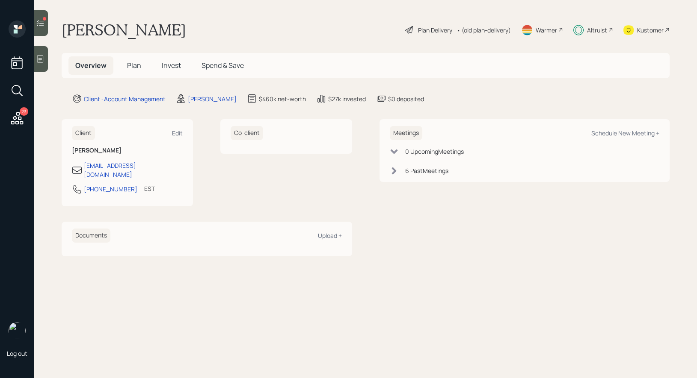
click at [43, 27] on icon at bounding box center [40, 23] width 9 height 9
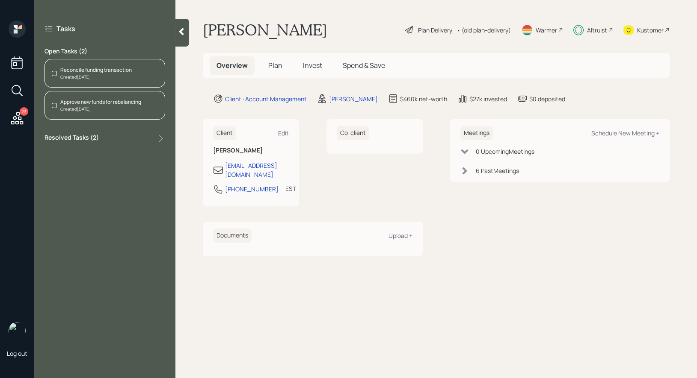
click at [94, 68] on div "Reconcile funding transaction" at bounding box center [95, 70] width 71 height 8
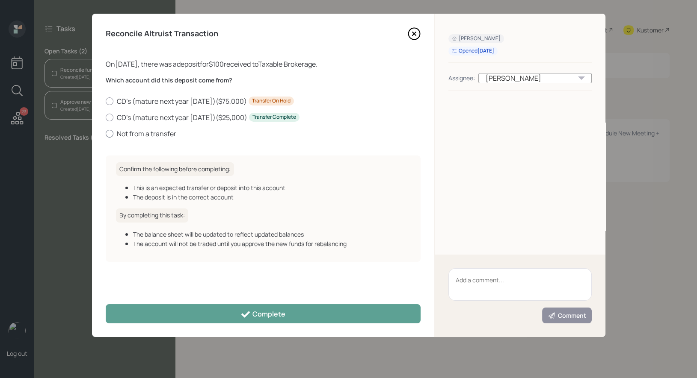
click at [108, 132] on div at bounding box center [110, 134] width 8 height 8
click at [106, 133] on input "Not from a transfer" at bounding box center [105, 133] width 0 height 0
radio input "true"
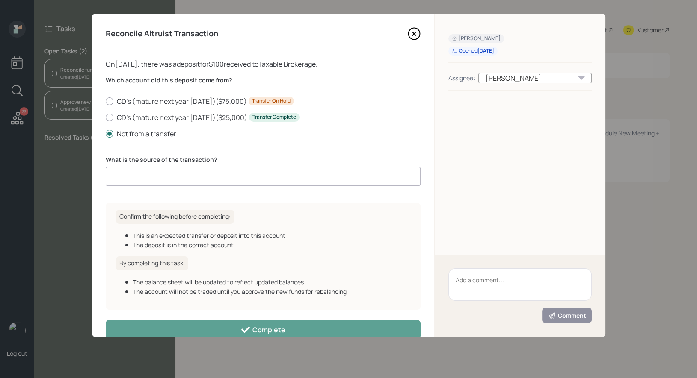
click at [136, 174] on input at bounding box center [263, 176] width 315 height 19
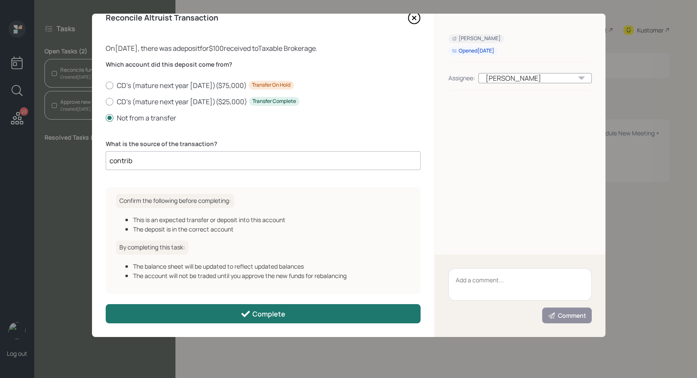
type input "contrib"
click at [239, 314] on button "Complete" at bounding box center [263, 313] width 315 height 19
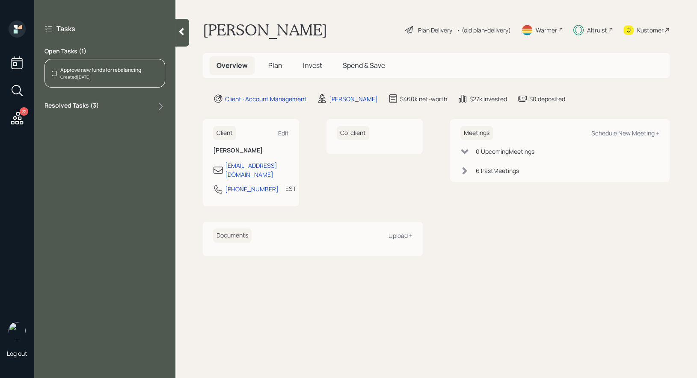
click at [91, 65] on div "Approve new funds for rebalancing Created [DATE]" at bounding box center [104, 73] width 121 height 29
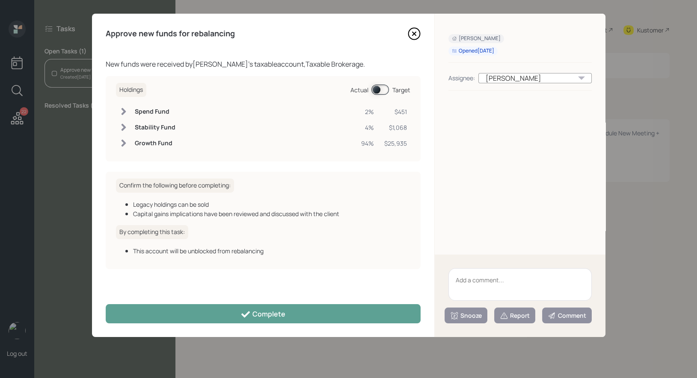
click at [375, 89] on span at bounding box center [380, 90] width 18 height 10
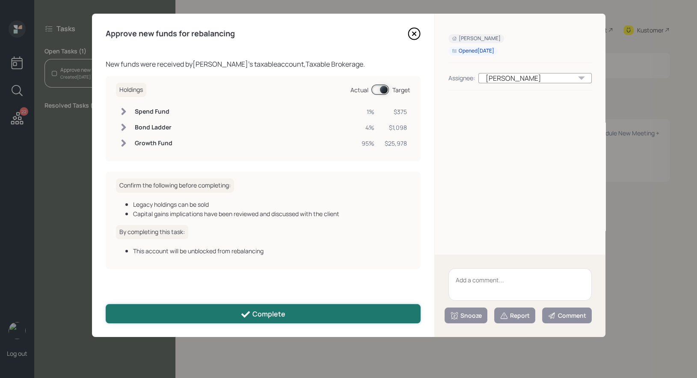
click at [310, 311] on button "Complete" at bounding box center [263, 313] width 315 height 19
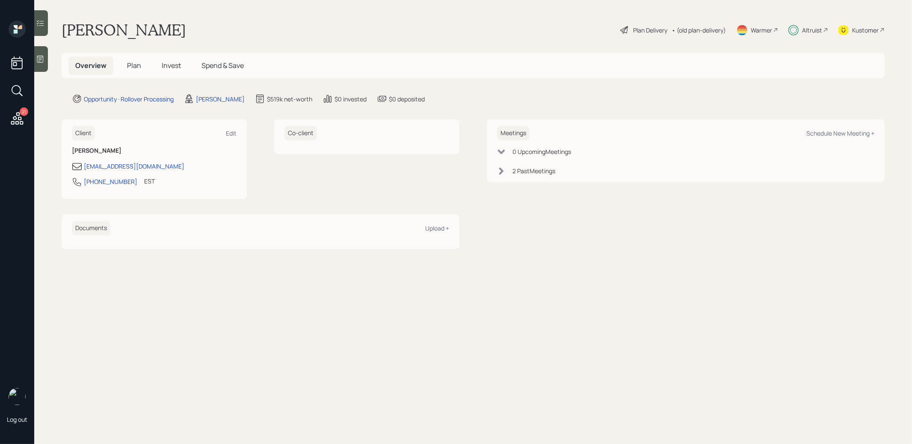
click at [174, 65] on span "Invest" at bounding box center [171, 65] width 19 height 9
